Goal: Task Accomplishment & Management: Manage account settings

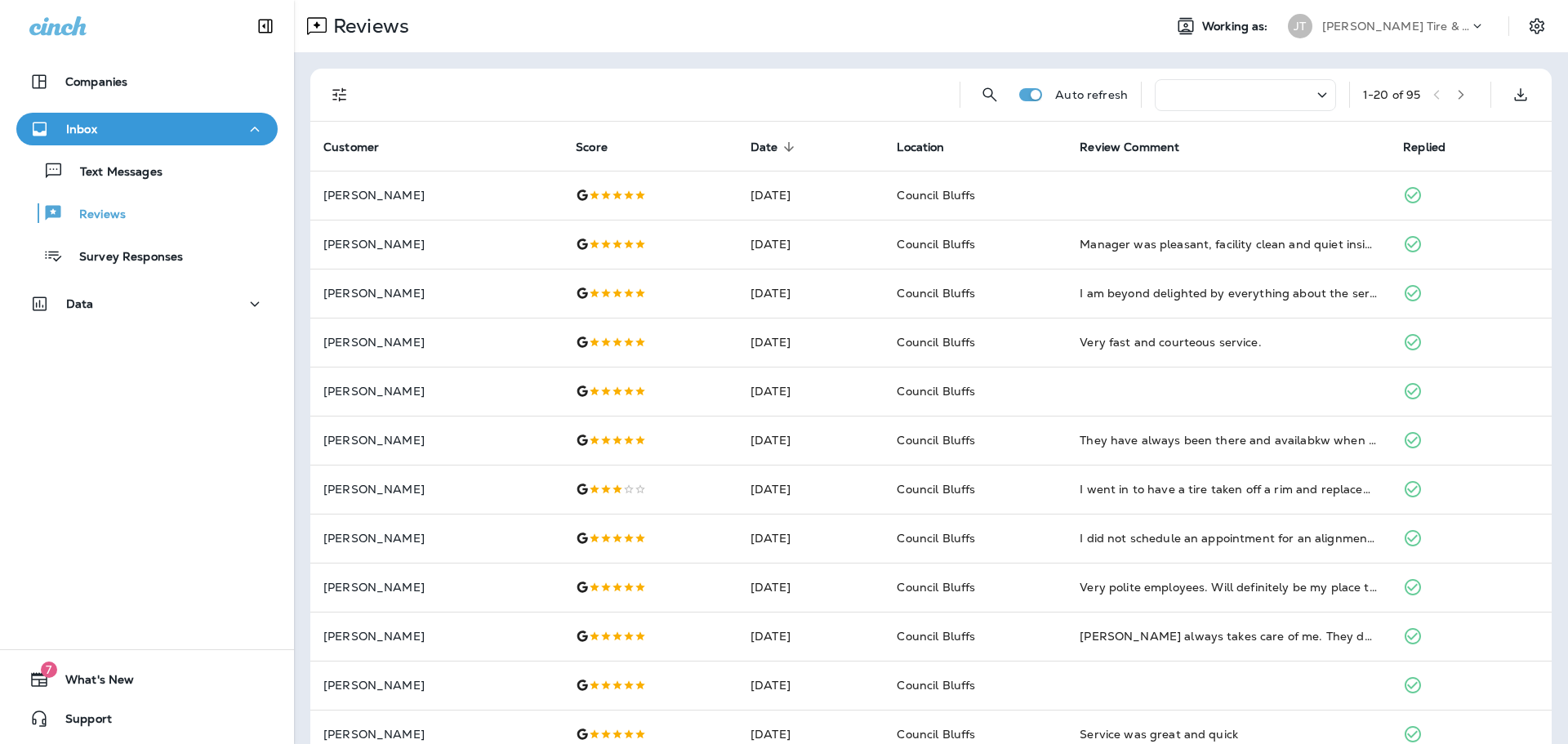
click at [72, 506] on div "Companies Inbox Text Messages Reviews Survey Responses Data 7 What's New Support" at bounding box center [147, 372] width 294 height 744
